Goal: Book appointment/travel/reservation

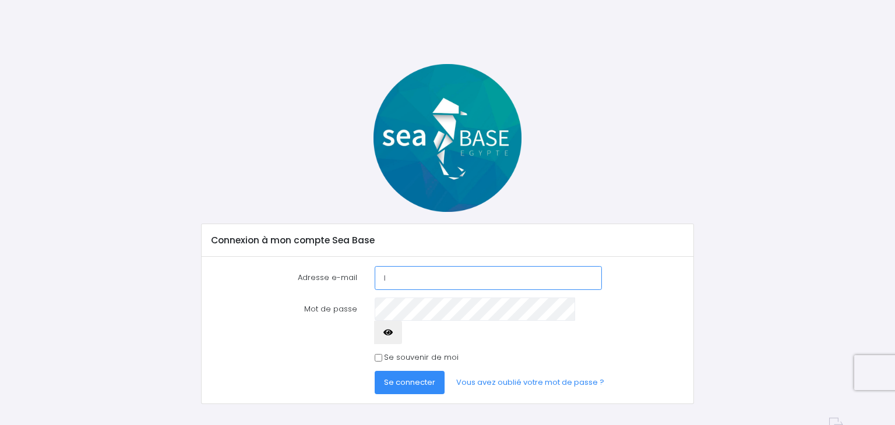
type input "l.boully@wanadoo.fr"
click at [411, 377] on span "Se connecter" at bounding box center [409, 382] width 51 height 11
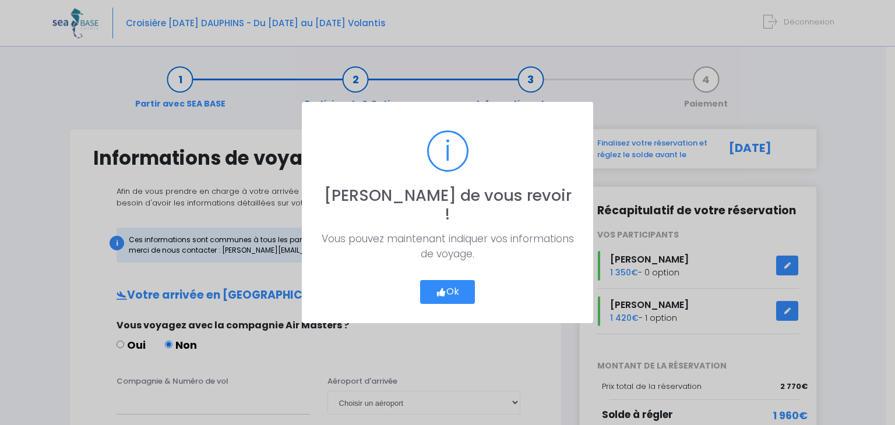
click at [453, 281] on button "Ok" at bounding box center [447, 292] width 55 height 24
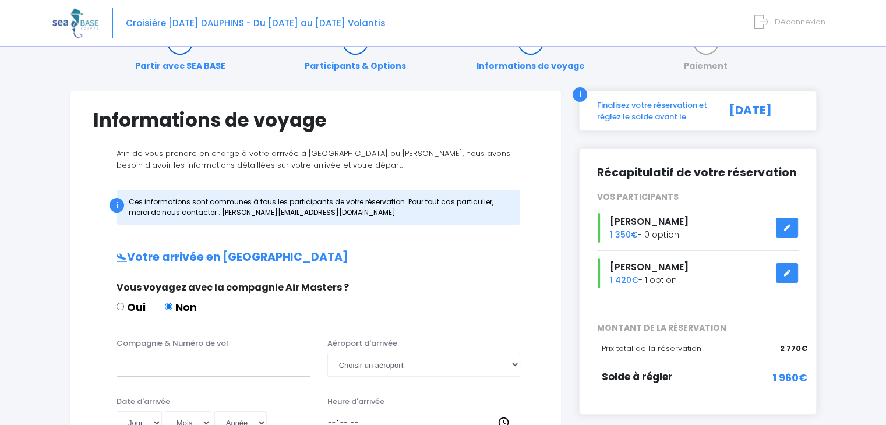
scroll to position [73, 0]
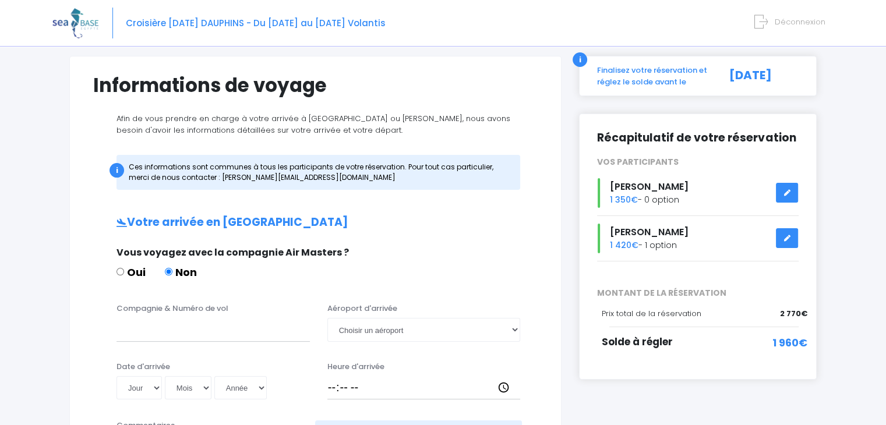
click at [785, 238] on icon at bounding box center [787, 238] width 8 height 0
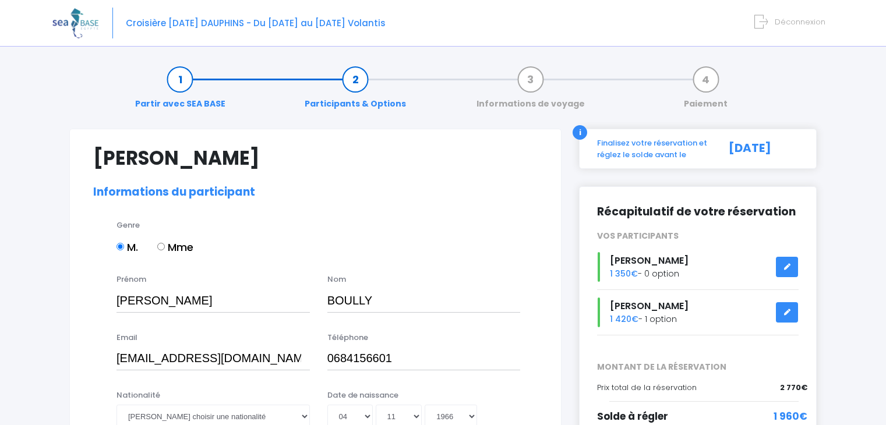
select select "N4"
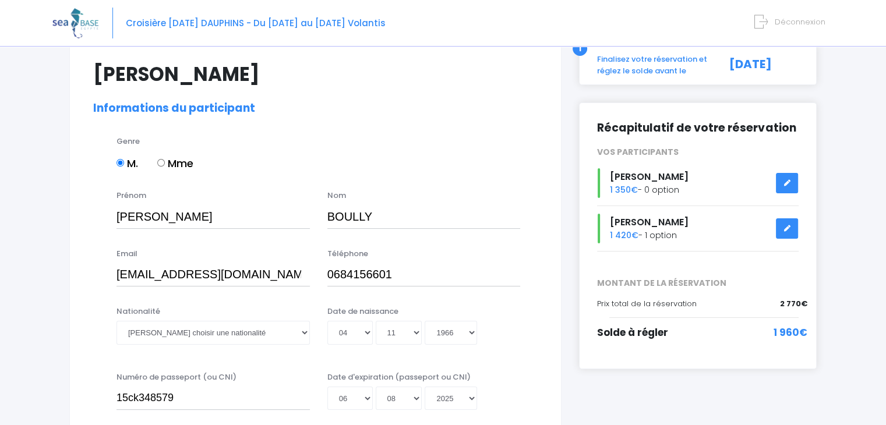
scroll to position [58, 0]
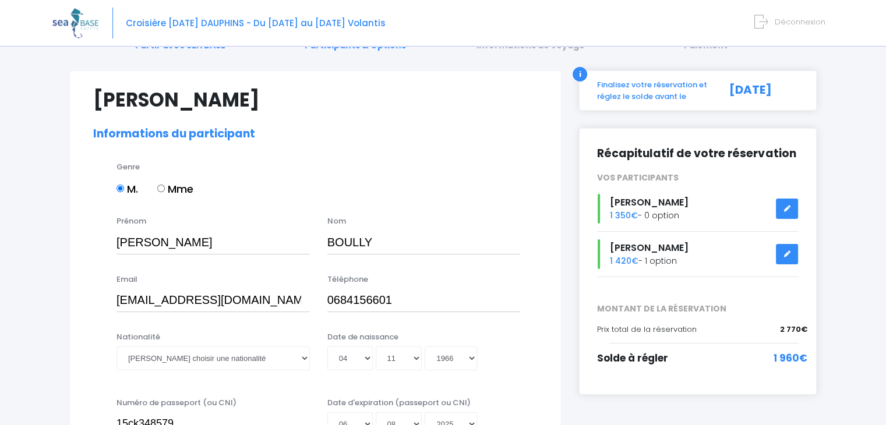
click at [785, 209] on icon at bounding box center [787, 209] width 8 height 0
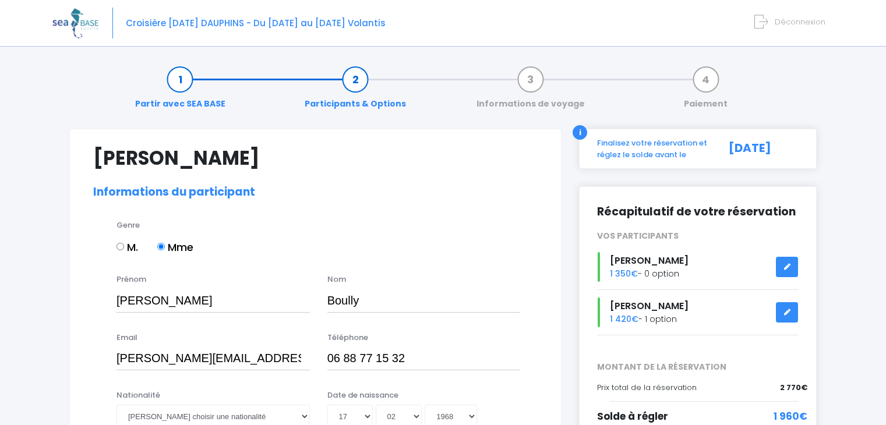
select select "N3"
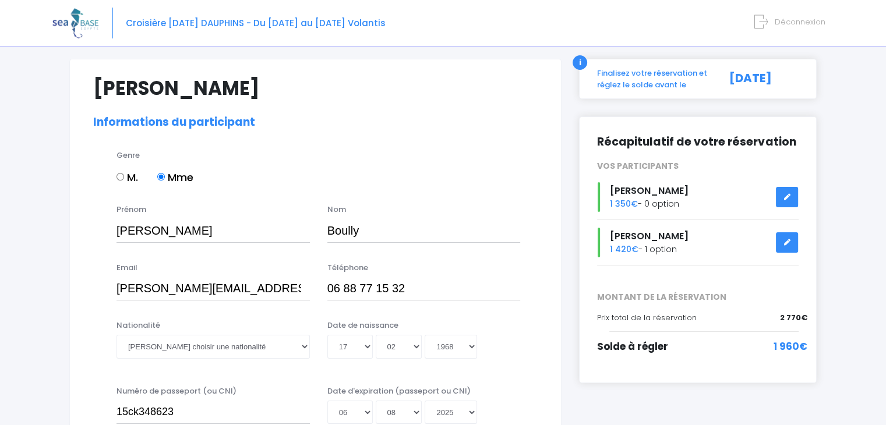
scroll to position [58, 0]
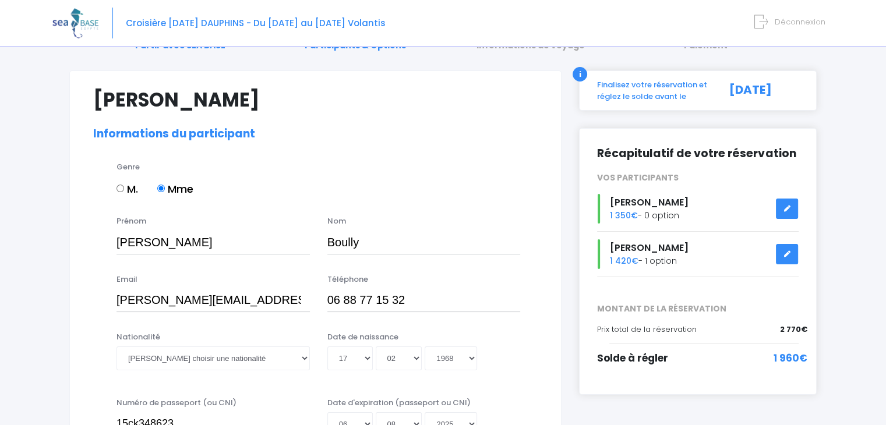
click at [788, 254] on icon at bounding box center [787, 254] width 8 height 0
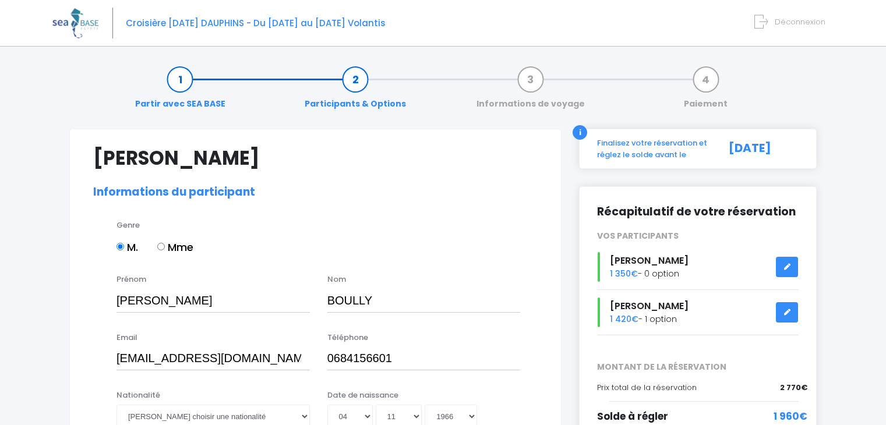
select select "N4"
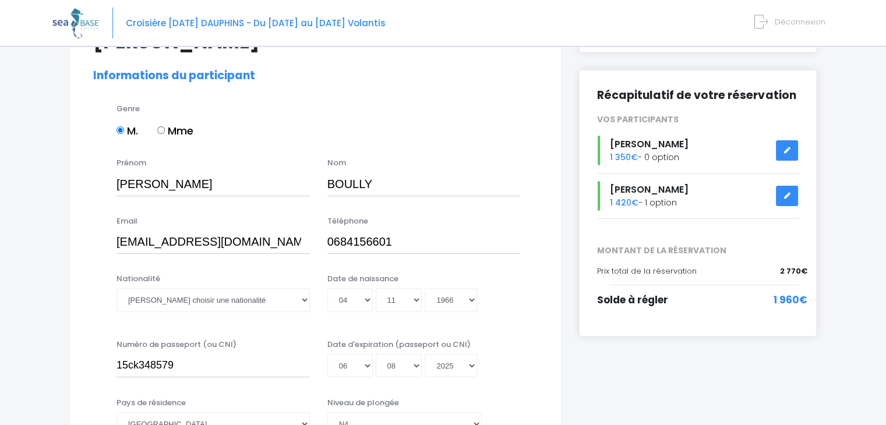
scroll to position [233, 0]
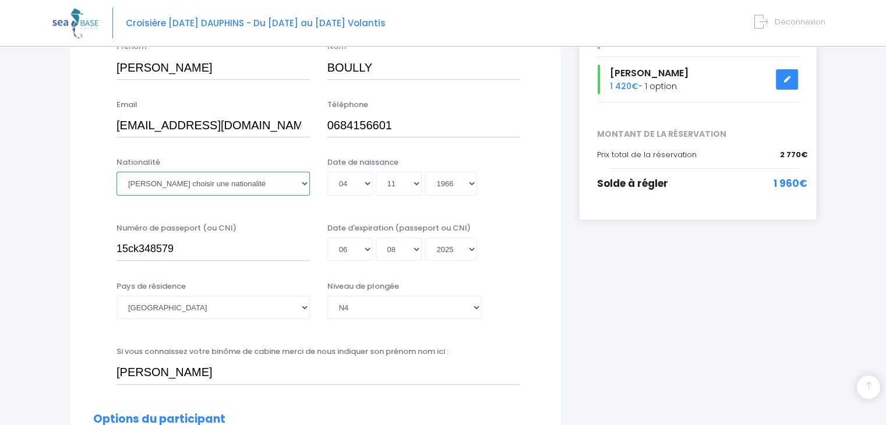
click at [304, 185] on select "Veuillez choisir une nationalité [DEMOGRAPHIC_DATA] Algerienne Allemande [GEOGR…" at bounding box center [213, 183] width 193 height 23
select select "Française"
click at [117, 172] on select "Veuillez choisir une nationalité Afghane Albanaise Algerienne Allemande America…" at bounding box center [213, 183] width 193 height 23
drag, startPoint x: 180, startPoint y: 248, endPoint x: 113, endPoint y: 249, distance: 67.0
click at [113, 249] on div "Numéro de passeport (ou CNI) 15ck348579" at bounding box center [213, 242] width 211 height 39
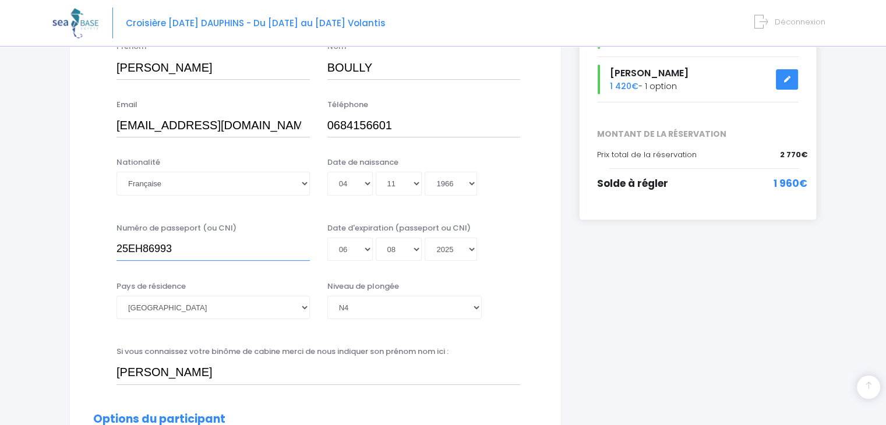
type input "25EH86993"
click at [366, 249] on select "Jour 01 02 03 04 05 06 07 08 09 10 11 12 13 14 15 16 17 18 19 20 21 22 23 24 25…" at bounding box center [349, 249] width 45 height 23
select select "23"
click at [327, 261] on select "Jour 01 02 03 04 05 06 07 08 09 10 11 12 13 14 15 16 17 18 19 20 21 22 23 24 25…" at bounding box center [349, 249] width 45 height 23
type input "2025-08-23"
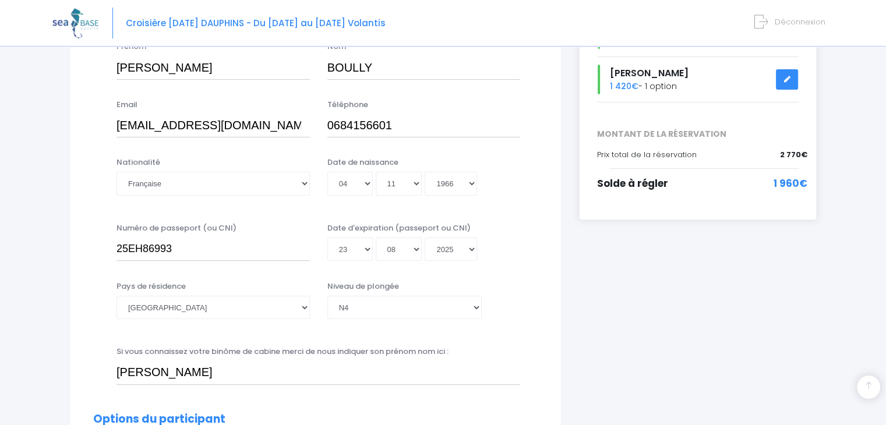
scroll to position [0, 0]
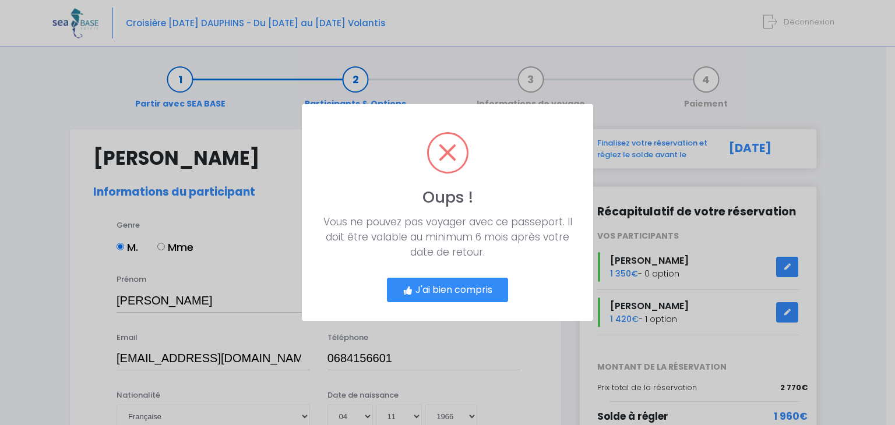
click at [459, 293] on button "J'ai bien compris" at bounding box center [447, 290] width 121 height 24
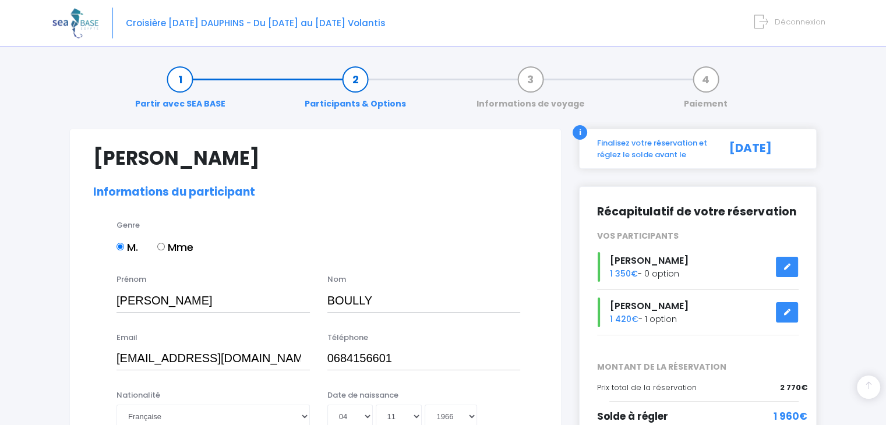
scroll to position [270, 0]
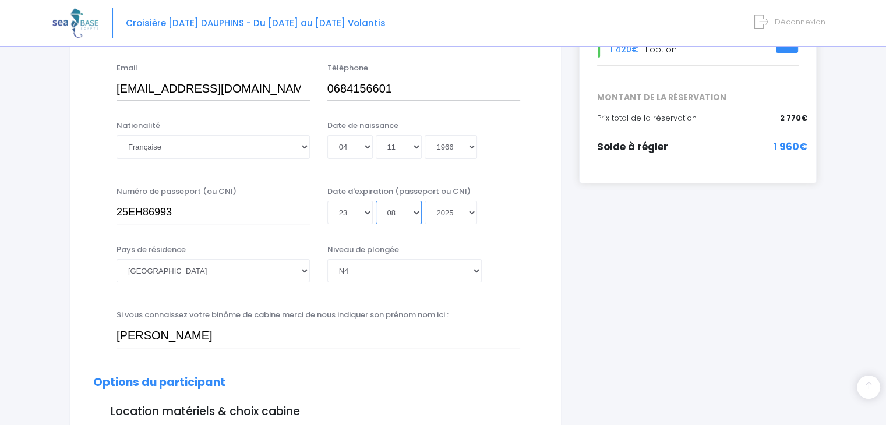
click at [415, 211] on select "Mois 01 02 03 04 05 06 07 08 09 10 11 12" at bounding box center [399, 212] width 47 height 23
select select "07"
click at [376, 224] on select "Mois 01 02 03 04 05 06 07 08 09 10 11 12" at bounding box center [399, 212] width 47 height 23
type input "2025-07-23"
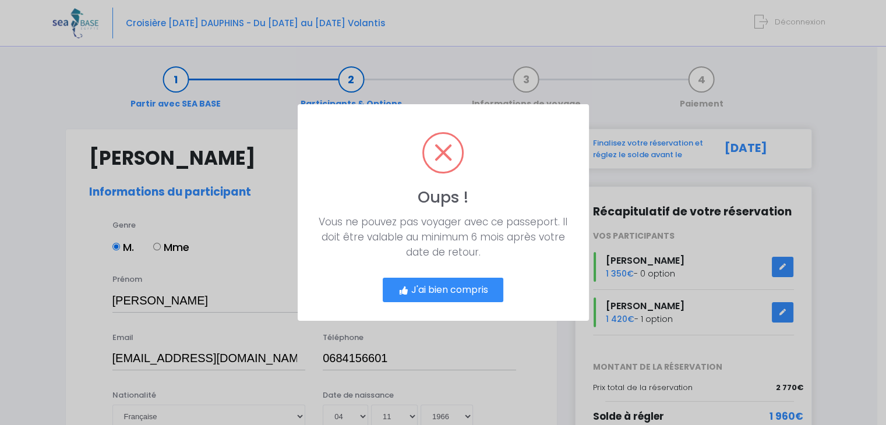
scroll to position [0, 0]
click at [475, 290] on button "J'ai bien compris" at bounding box center [447, 290] width 121 height 24
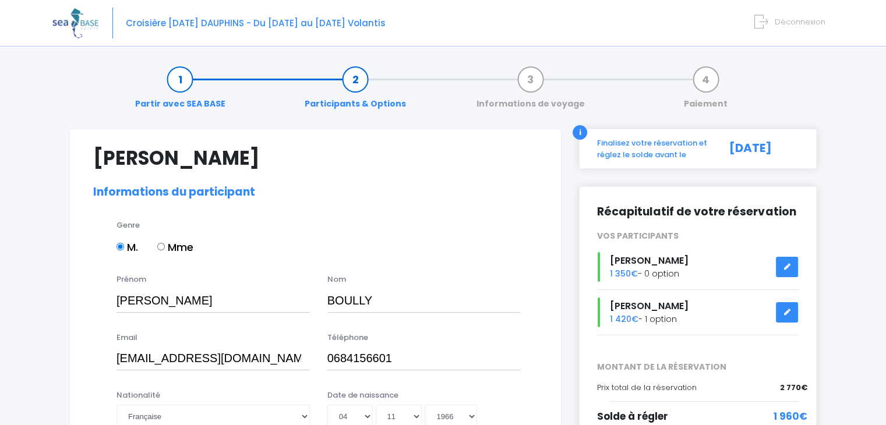
scroll to position [270, 0]
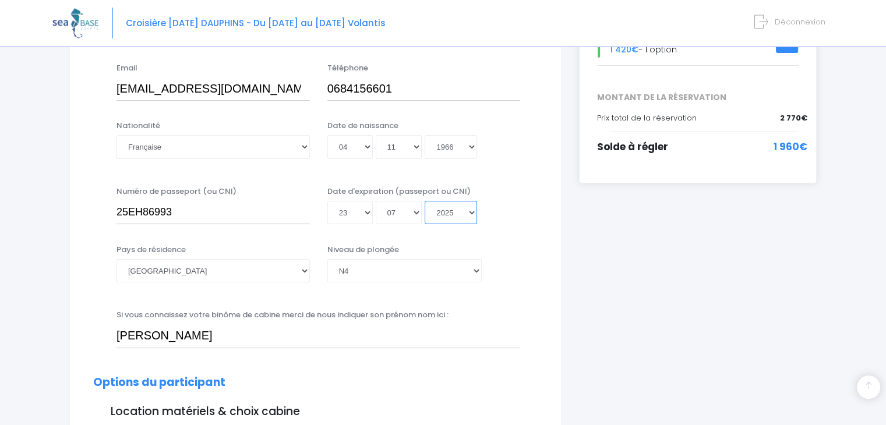
click at [469, 211] on select "Année 2045 2044 2043 2042 2041 2040 2039 2038 2037 2036 2035 2034 2033 2032 203…" at bounding box center [451, 212] width 52 height 23
select select "2035"
click at [425, 201] on select "Année 2045 2044 2043 2042 2041 2040 2039 2038 2037 2036 2035 2034 2033 2032 203…" at bounding box center [451, 212] width 52 height 23
type input "2035-07-23"
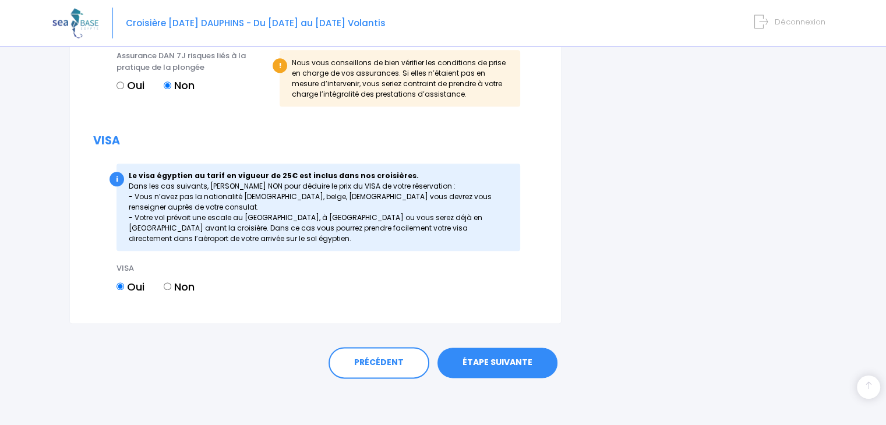
scroll to position [1393, 0]
click at [502, 362] on link "ÉTAPE SUIVANTE" at bounding box center [497, 363] width 120 height 30
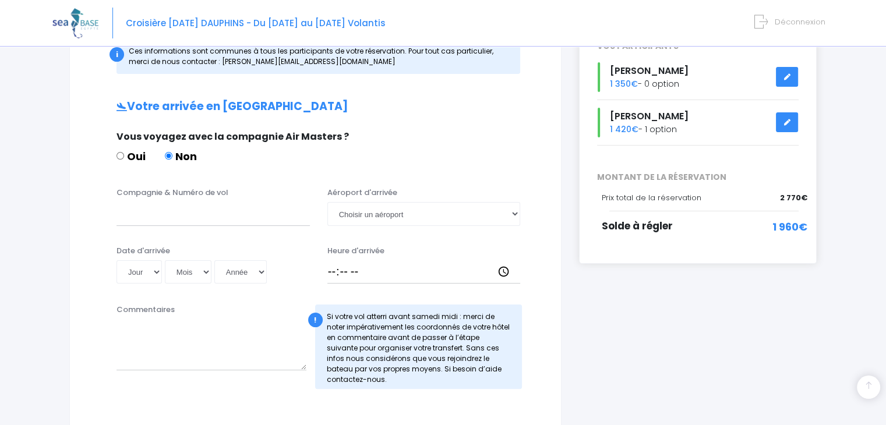
scroll to position [233, 0]
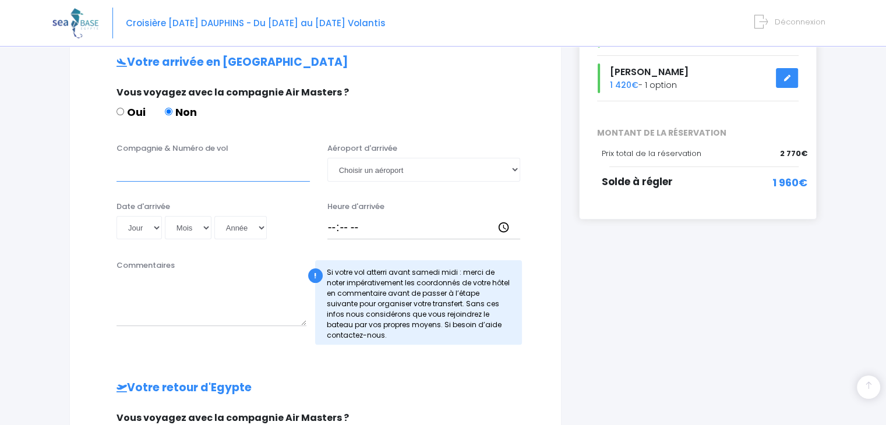
click at [198, 176] on input "Compagnie & Numéro de vol" at bounding box center [213, 169] width 193 height 23
type input "EGYPTAIR"
click at [516, 168] on select "Choisir un aéroport Hurghada Marsa Alam" at bounding box center [423, 169] width 193 height 23
select select "Hurghada"
click at [327, 158] on select "Choisir un aéroport Hurghada Marsa Alam" at bounding box center [423, 169] width 193 height 23
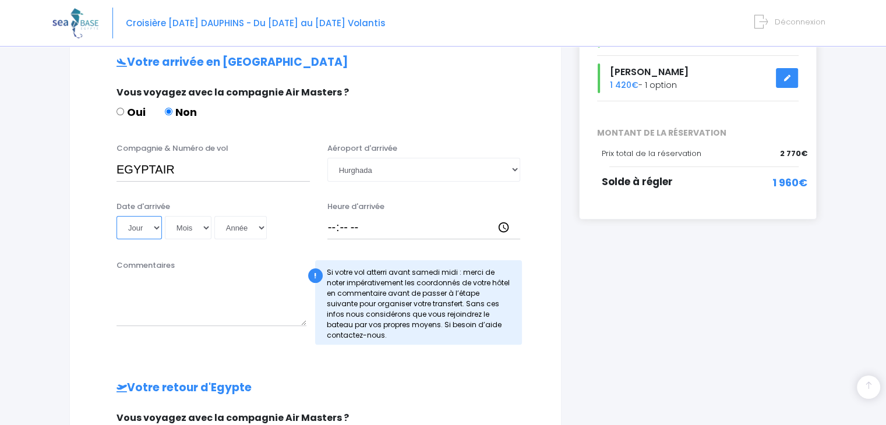
click at [155, 227] on select "Jour 01 02 03 04 05 06 07 08 09 10 11 12 13 14 15 16 17 18 19 20 21 22 23 24 25…" at bounding box center [139, 227] width 45 height 23
select select "27"
click at [117, 216] on select "Jour 01 02 03 04 05 06 07 08 09 10 11 12 13 14 15 16 17 18 19 20 21 22 23 24 25…" at bounding box center [139, 227] width 45 height 23
click at [207, 227] on select "Mois 01 02 03 04 05 06 07 08 09 10 11 12" at bounding box center [188, 227] width 47 height 23
select select "12"
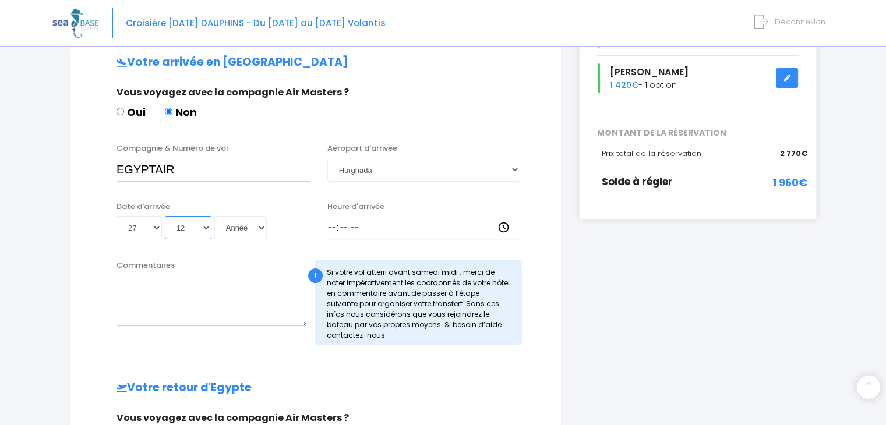
click at [165, 216] on select "Mois 01 02 03 04 05 06 07 08 09 10 11 12" at bounding box center [188, 227] width 47 height 23
click at [260, 225] on select "Année 2045 2044 2043 2042 2041 2040 2039 2038 2037 2036 2035 2034 2033 2032 203…" at bounding box center [240, 227] width 52 height 23
select select "2025"
click at [214, 216] on select "Année 2045 2044 2043 2042 2041 2040 2039 2038 2037 2036 2035 2034 2033 2032 203…" at bounding box center [240, 227] width 52 height 23
type input "2025-12-27"
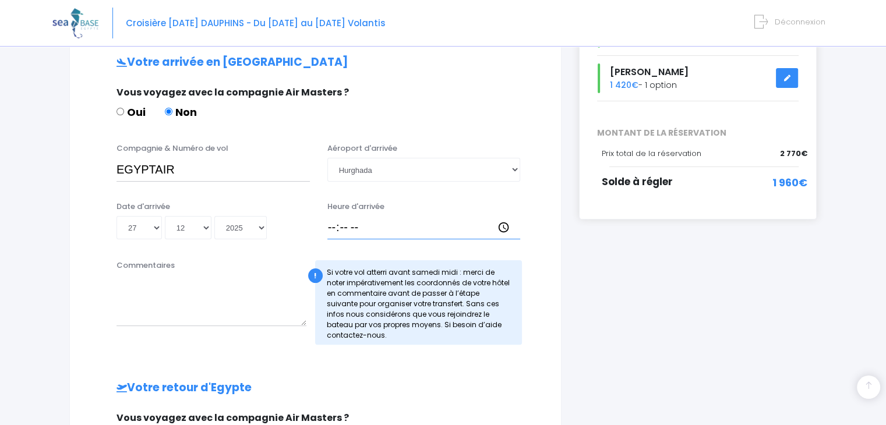
click at [332, 225] on input "Heure d'arrivée" at bounding box center [423, 227] width 193 height 23
type input "07:15"
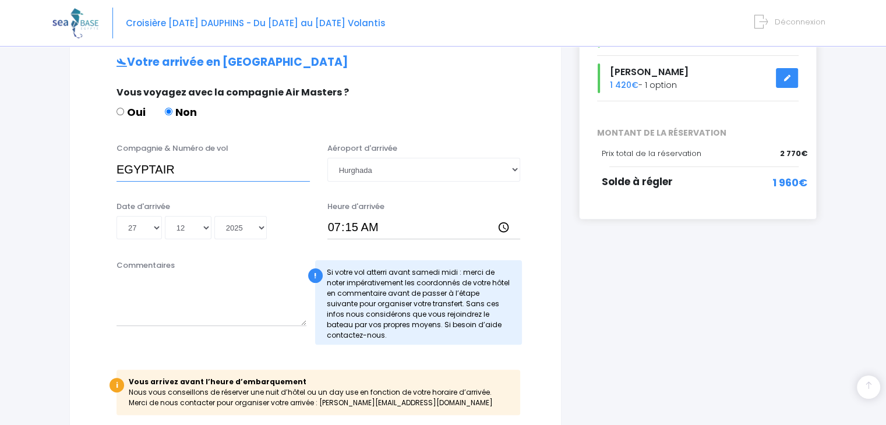
click at [196, 172] on input "EGYPTAIR" at bounding box center [213, 169] width 193 height 23
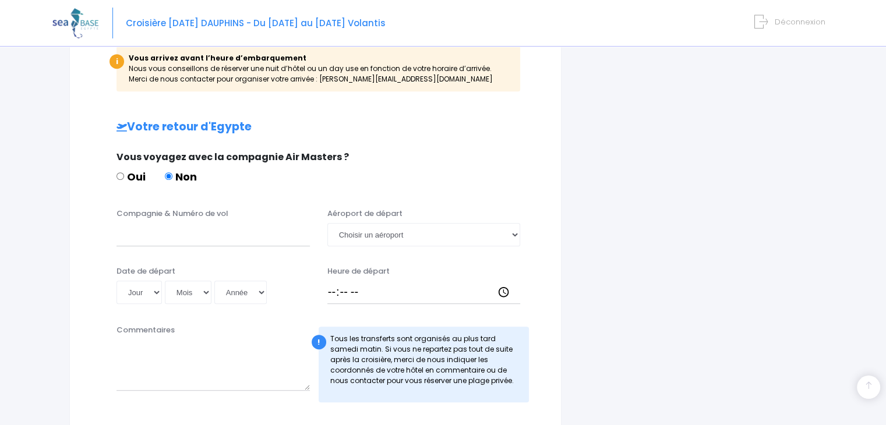
scroll to position [583, 0]
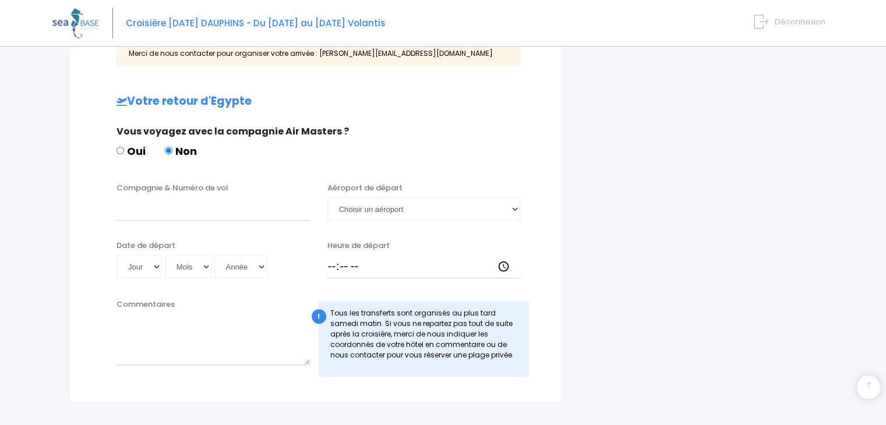
type input "EGYPTAIR MS 44"
click at [184, 211] on input "Compagnie & Numéro de vol" at bounding box center [213, 208] width 193 height 23
type input "EGYPTE AIR"
click at [514, 207] on select "Choisir un aéroport Hurghada Marsa Alam" at bounding box center [423, 208] width 193 height 23
select select "Hurghada"
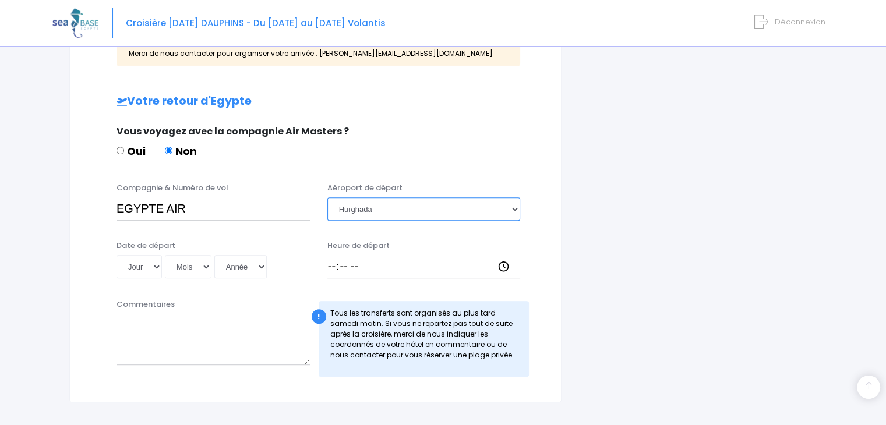
click at [327, 197] on select "Choisir un aéroport Hurghada Marsa Alam" at bounding box center [423, 208] width 193 height 23
click at [154, 267] on select "Jour 01 02 03 04 05 06 07 08 09 10 11 12 13 14 15 16 17 18 19 20 21 22 23 24 25…" at bounding box center [139, 266] width 45 height 23
select select "05"
click at [117, 255] on select "Jour 01 02 03 04 05 06 07 08 09 10 11 12 13 14 15 16 17 18 19 20 21 22 23 24 25…" at bounding box center [139, 266] width 45 height 23
click at [205, 269] on select "Mois 01 02 03 04 05 06 07 08 09 10 11 12" at bounding box center [188, 266] width 47 height 23
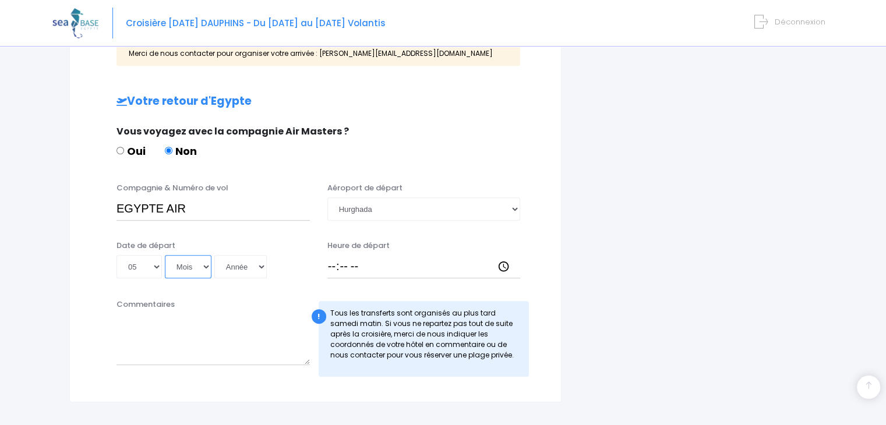
select select "01"
click at [165, 255] on select "Mois 01 02 03 04 05 06 07 08 09 10 11 12" at bounding box center [188, 266] width 47 height 23
click at [259, 266] on select "Année 2045 2044 2043 2042 2041 2040 2039 2038 2037 2036 2035 2034 2033 2032 203…" at bounding box center [240, 266] width 52 height 23
select select "2026"
click at [214, 255] on select "Année 2045 2044 2043 2042 2041 2040 2039 2038 2037 2036 2035 2034 2033 2032 203…" at bounding box center [240, 266] width 52 height 23
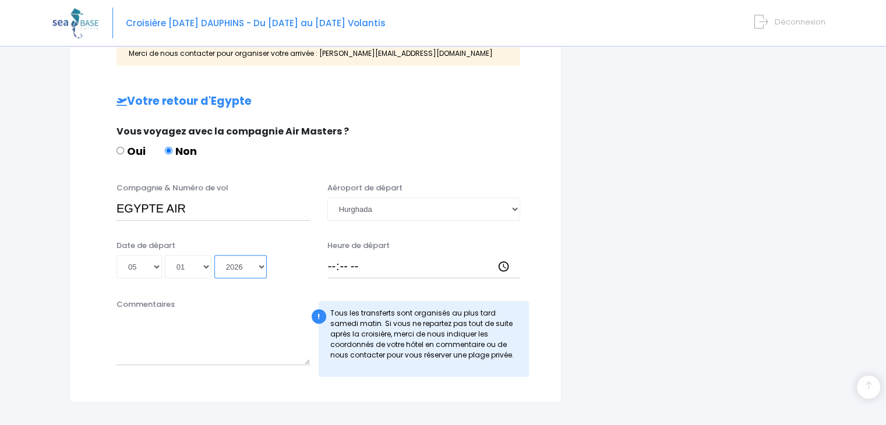
type input "2026-01-05"
click at [334, 267] on input "Heure de départ" at bounding box center [423, 266] width 193 height 23
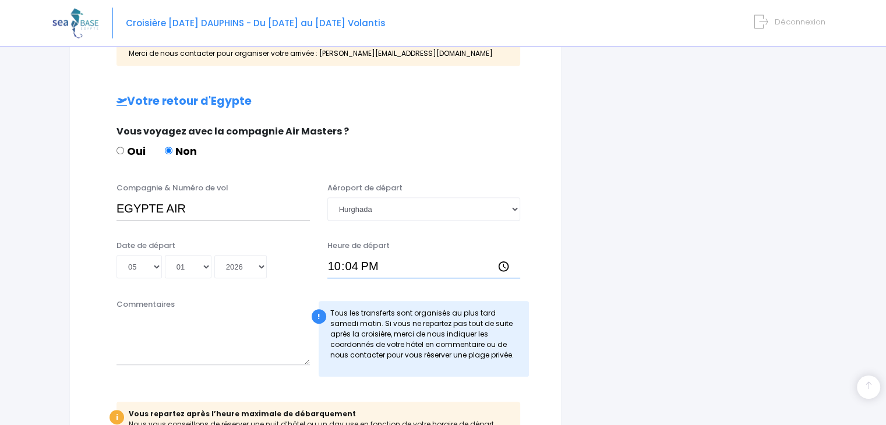
type input "22:40"
click at [185, 333] on textarea "Commentaires" at bounding box center [213, 339] width 193 height 51
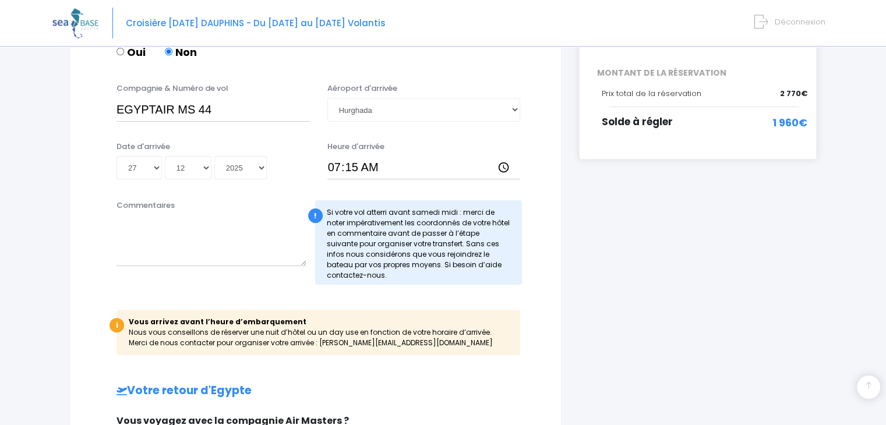
scroll to position [291, 0]
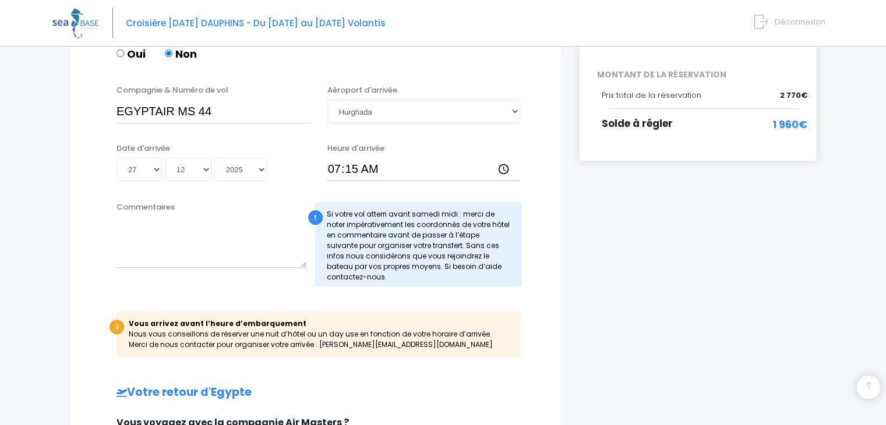
type textarea "VOIR ENSEMBLE"
click at [161, 218] on textarea "Commentaires" at bounding box center [212, 242] width 190 height 51
type textarea "VOIR ENSEMBLE"
click at [583, 317] on div "i Finalisez votre réservation et réglez le solde avant le 27/10/2024 Récapitula…" at bounding box center [697, 300] width 255 height 927
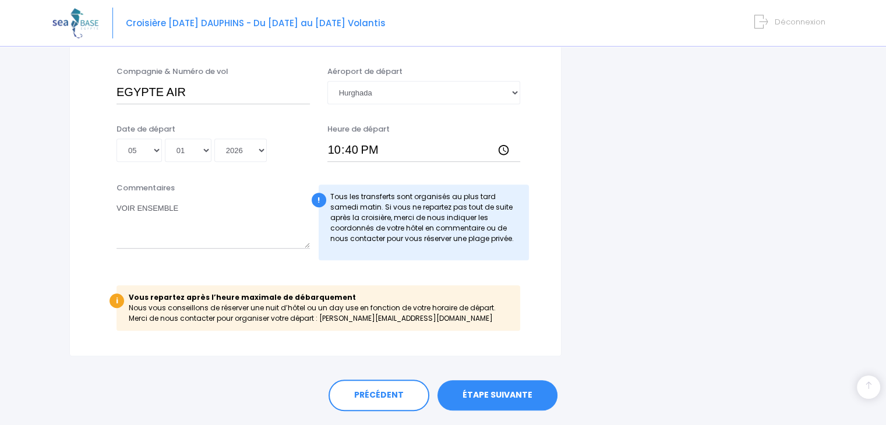
scroll to position [731, 0]
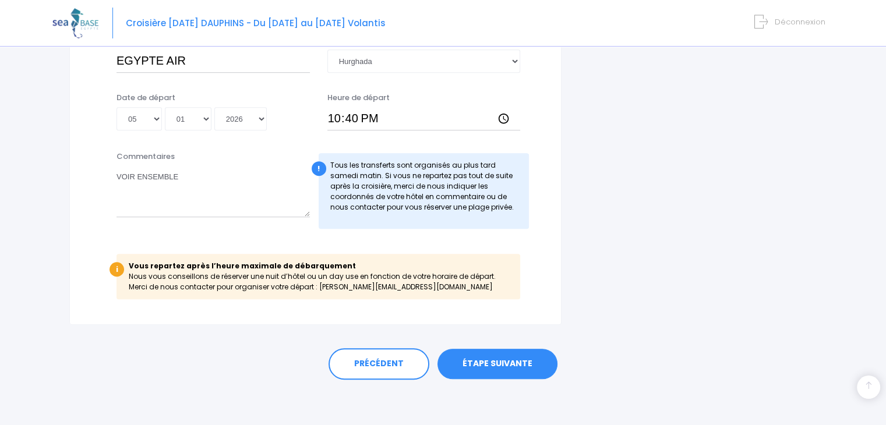
click at [504, 362] on link "ÉTAPE SUIVANTE" at bounding box center [497, 364] width 120 height 30
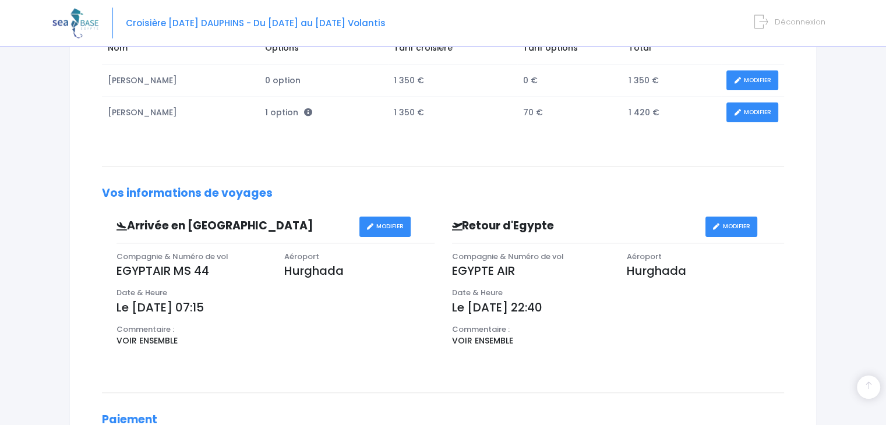
scroll to position [164, 0]
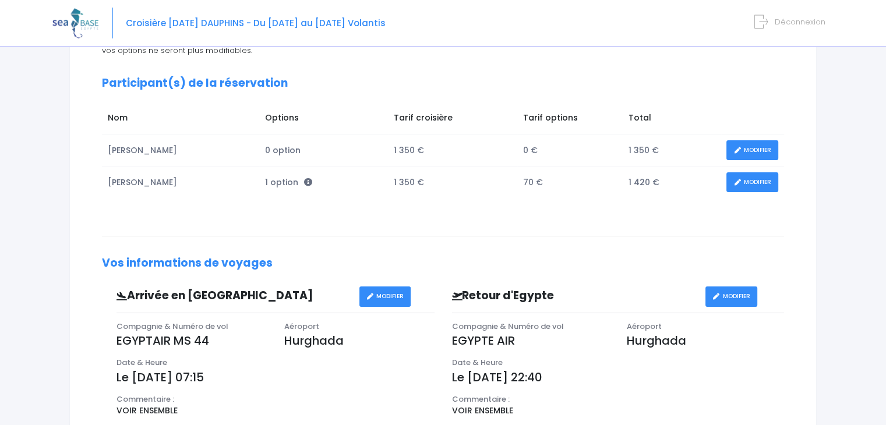
click at [762, 150] on link "MODIFIER" at bounding box center [752, 150] width 52 height 20
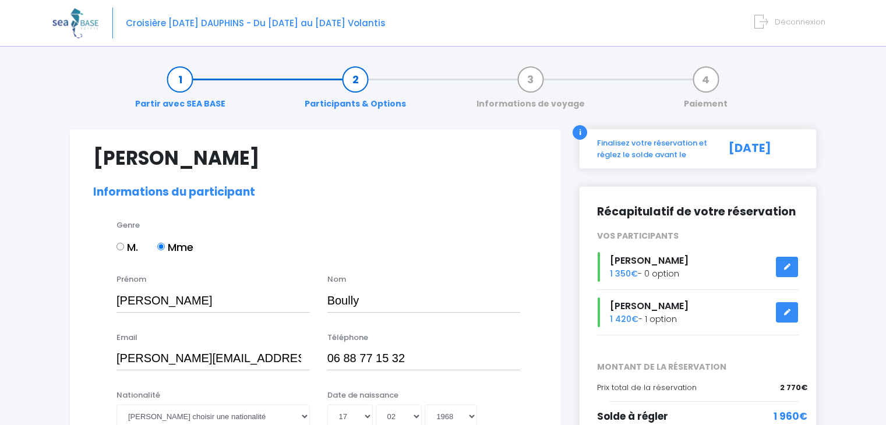
select select "N3"
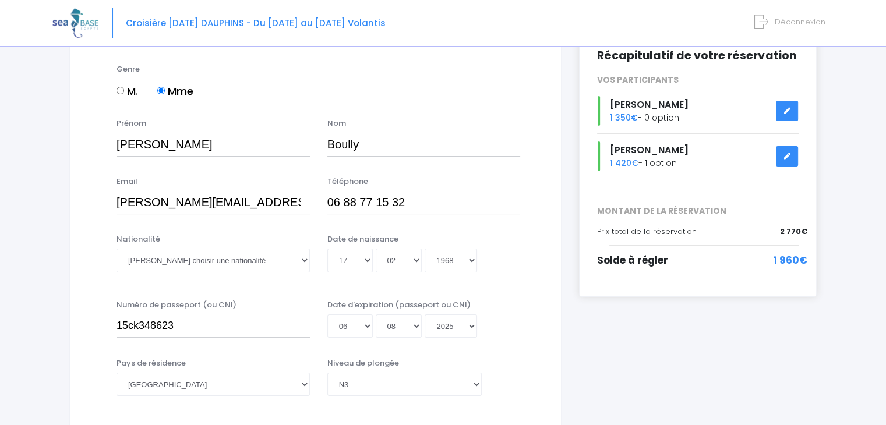
scroll to position [175, 0]
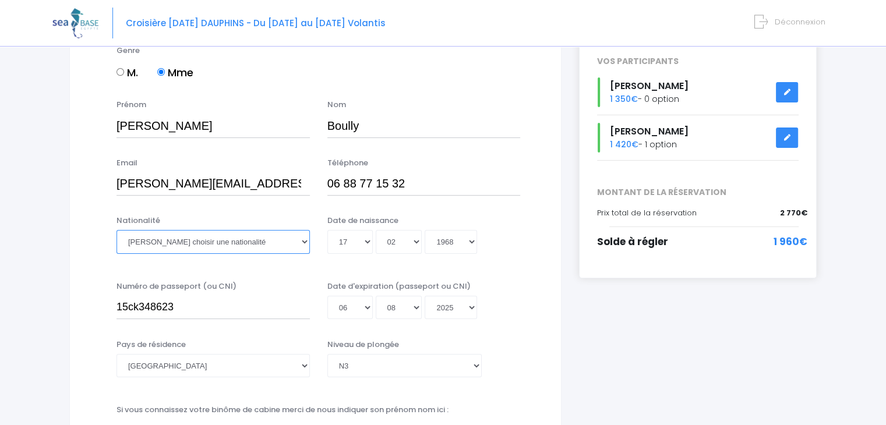
click at [303, 241] on select "Veuillez choisir une nationalité Afghane Albanaise Algerienne Allemande America…" at bounding box center [213, 241] width 193 height 23
select select "Française"
click at [117, 230] on select "Veuillez choisir une nationalité Afghane Albanaise Algerienne Allemande America…" at bounding box center [213, 241] width 193 height 23
click at [176, 313] on input "15ck348623" at bounding box center [213, 307] width 193 height 23
drag, startPoint x: 175, startPoint y: 306, endPoint x: 113, endPoint y: 309, distance: 61.8
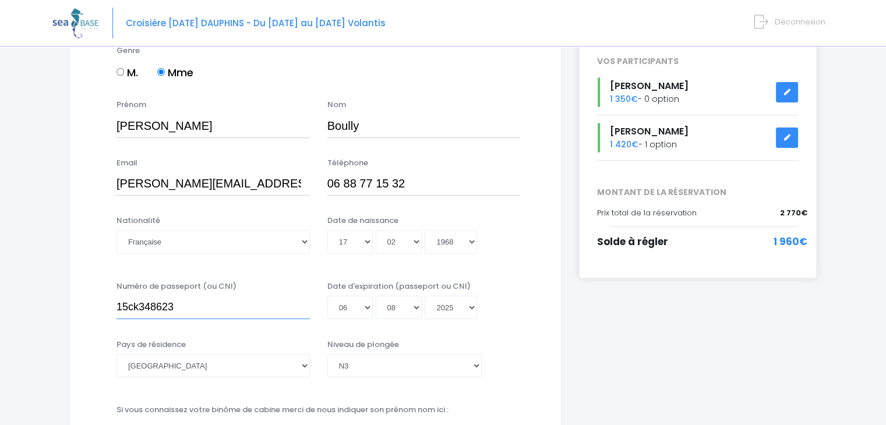
click at [113, 309] on div "Numéro de passeport (ou CNI) 15ck348623" at bounding box center [213, 300] width 211 height 39
type input "25EH43804"
click at [471, 305] on select "Année 2045 2044 2043 2042 2041 2040 2039 2038 2037 2036 2035 2034 2033 2032 203…" at bounding box center [451, 307] width 52 height 23
select select "2035"
click at [425, 296] on select "Année 2045 2044 2043 2042 2041 2040 2039 2038 2037 2036 2035 2034 2033 2032 203…" at bounding box center [451, 307] width 52 height 23
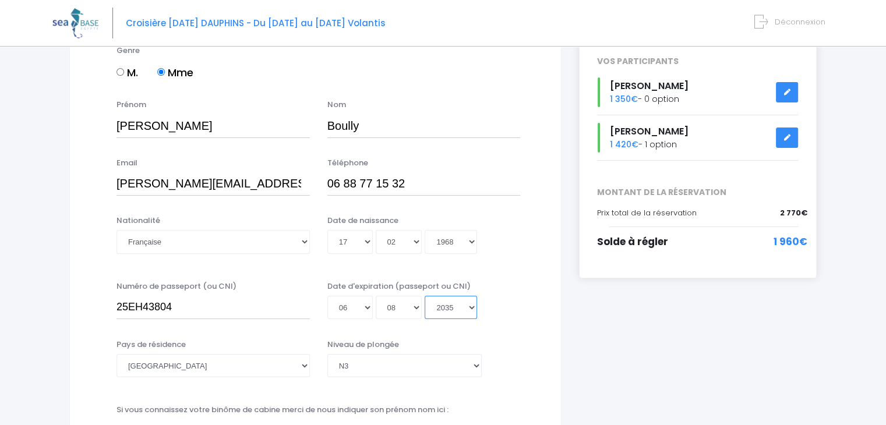
type input "2035-08-06"
click at [364, 304] on select "Jour 01 02 03 04 05 06 07 08 09 10 11 12 13 14 15 16 17 18 19 20 21 22 23 24 25…" at bounding box center [349, 307] width 45 height 23
select select "21"
click at [327, 296] on select "Jour 01 02 03 04 05 06 07 08 09 10 11 12 13 14 15 16 17 18 19 20 21 22 23 24 25…" at bounding box center [349, 307] width 45 height 23
type input "2035-08-21"
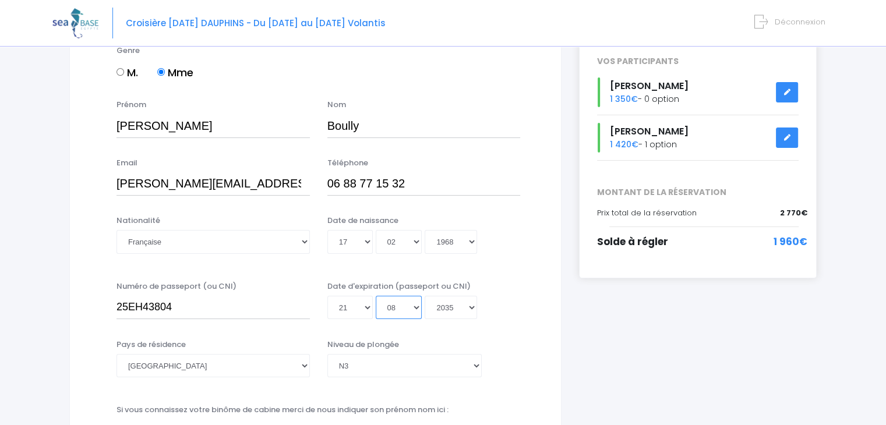
click at [416, 305] on select "Mois 01 02 03 04 05 06 07 08 09 10 11 12" at bounding box center [399, 307] width 47 height 23
select select "07"
click at [376, 296] on select "Mois 01 02 03 04 05 06 07 08 09 10 11 12" at bounding box center [399, 307] width 47 height 23
type input "2035-07-21"
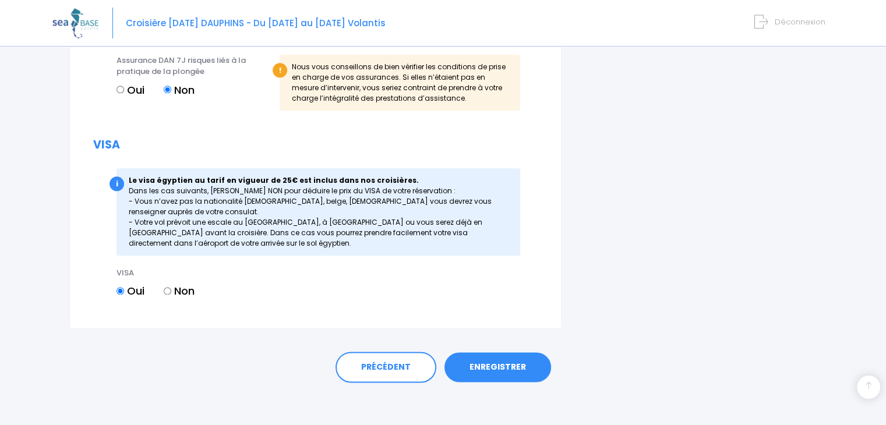
scroll to position [1406, 0]
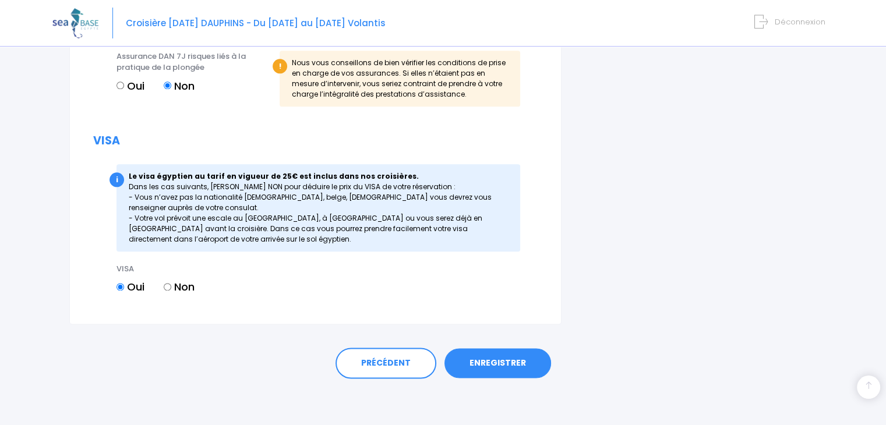
click at [510, 365] on link "ENREGISTRER" at bounding box center [497, 363] width 107 height 30
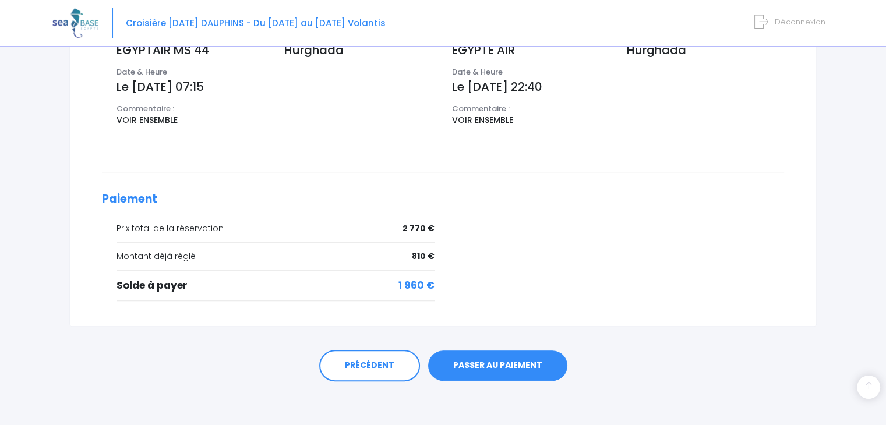
scroll to position [455, 0]
click at [517, 364] on link "PASSER AU PAIEMENT" at bounding box center [497, 365] width 139 height 30
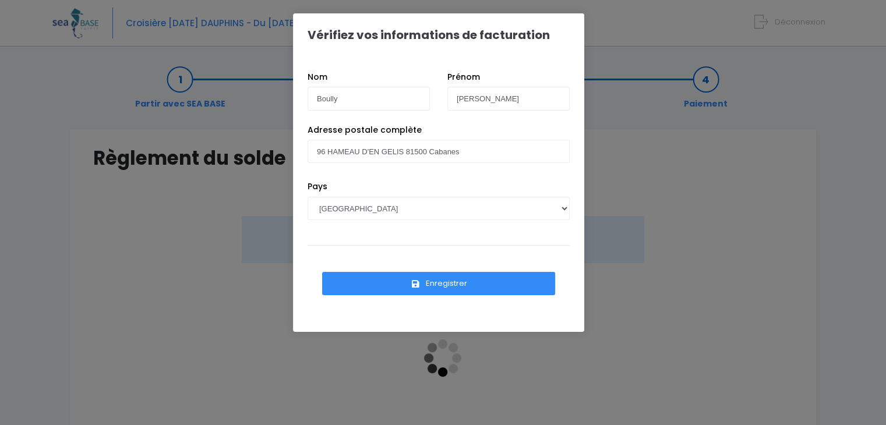
click at [454, 284] on button "Enregistrer" at bounding box center [438, 283] width 233 height 23
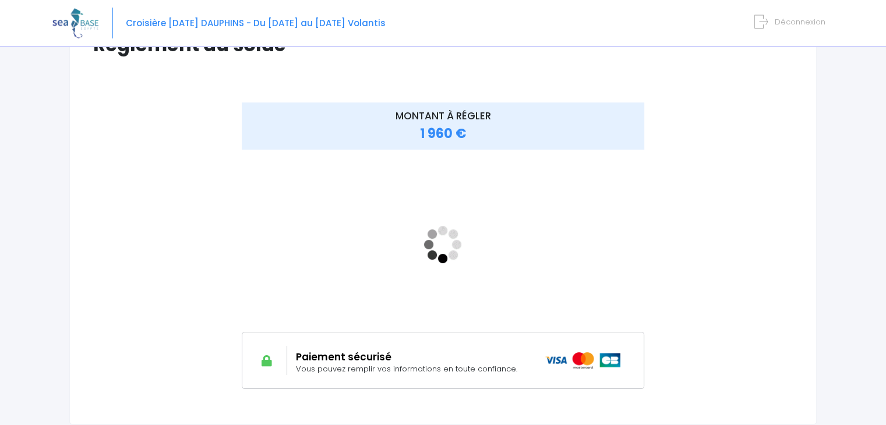
scroll to position [117, 0]
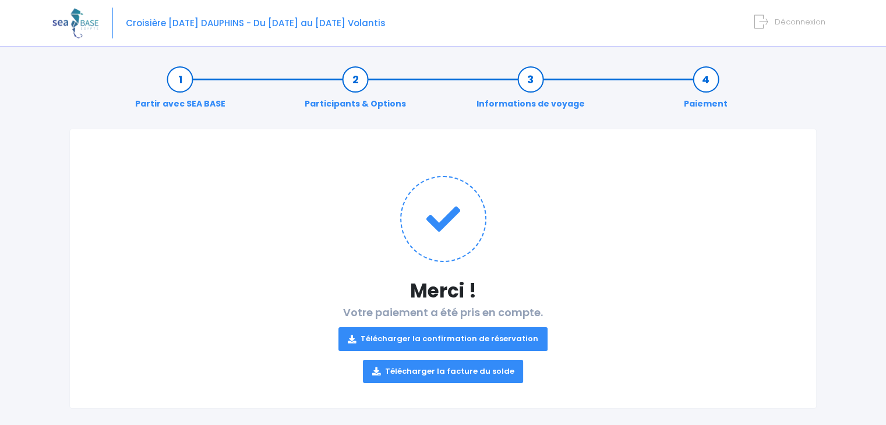
click at [478, 338] on link "Télécharger la confirmation de réservation" at bounding box center [442, 338] width 209 height 23
click at [438, 369] on link "Télécharger la facture du solde" at bounding box center [443, 371] width 161 height 23
